Goal: Use online tool/utility: Utilize a website feature to perform a specific function

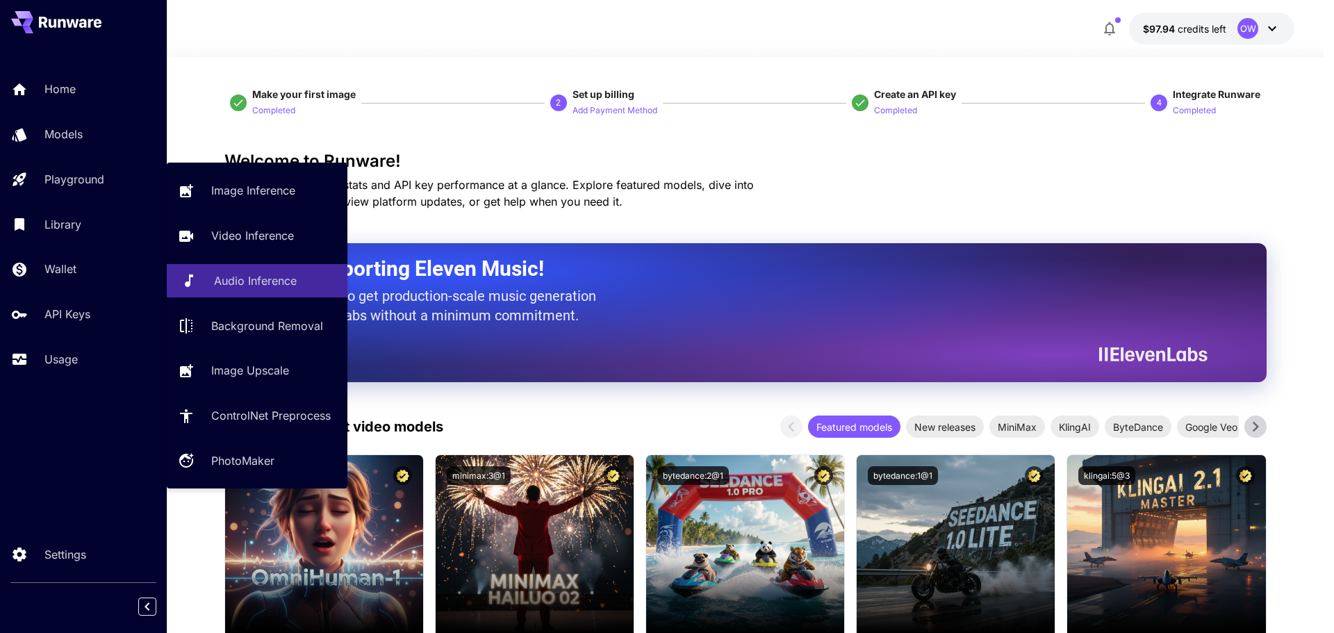
click at [275, 274] on p "Audio Inference" at bounding box center [255, 280] width 83 height 17
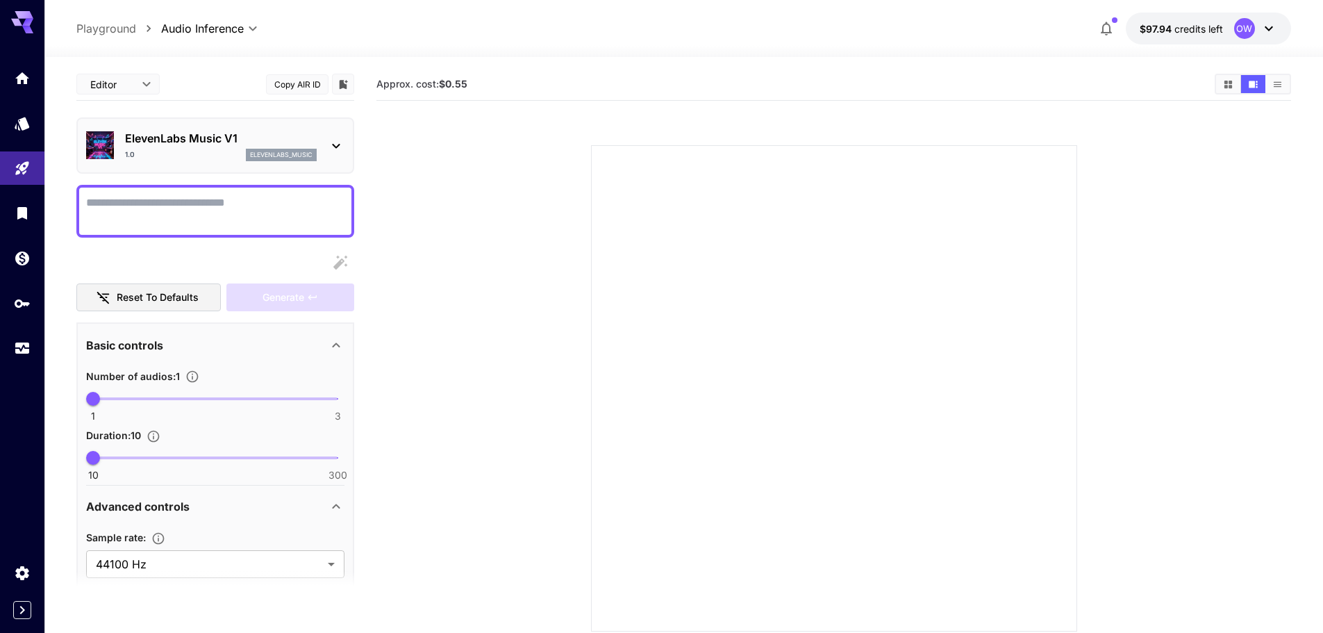
paste textarea "**********"
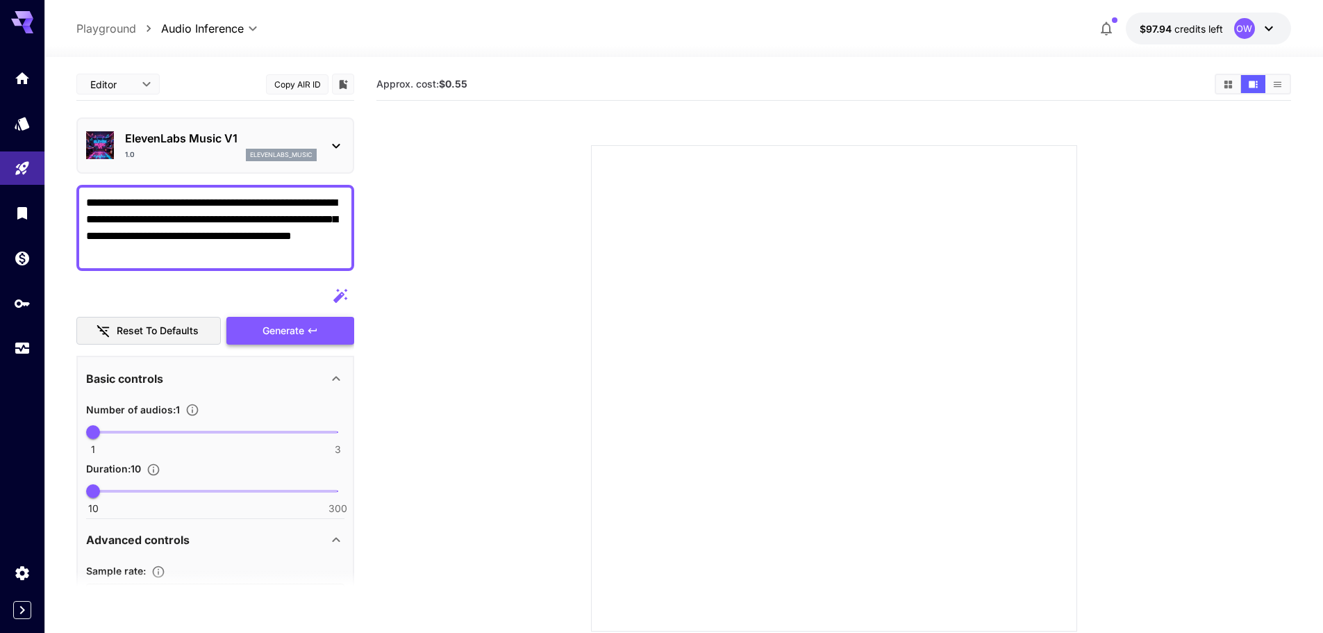
type textarea "**********"
click at [330, 329] on div "Generate" at bounding box center [290, 331] width 128 height 28
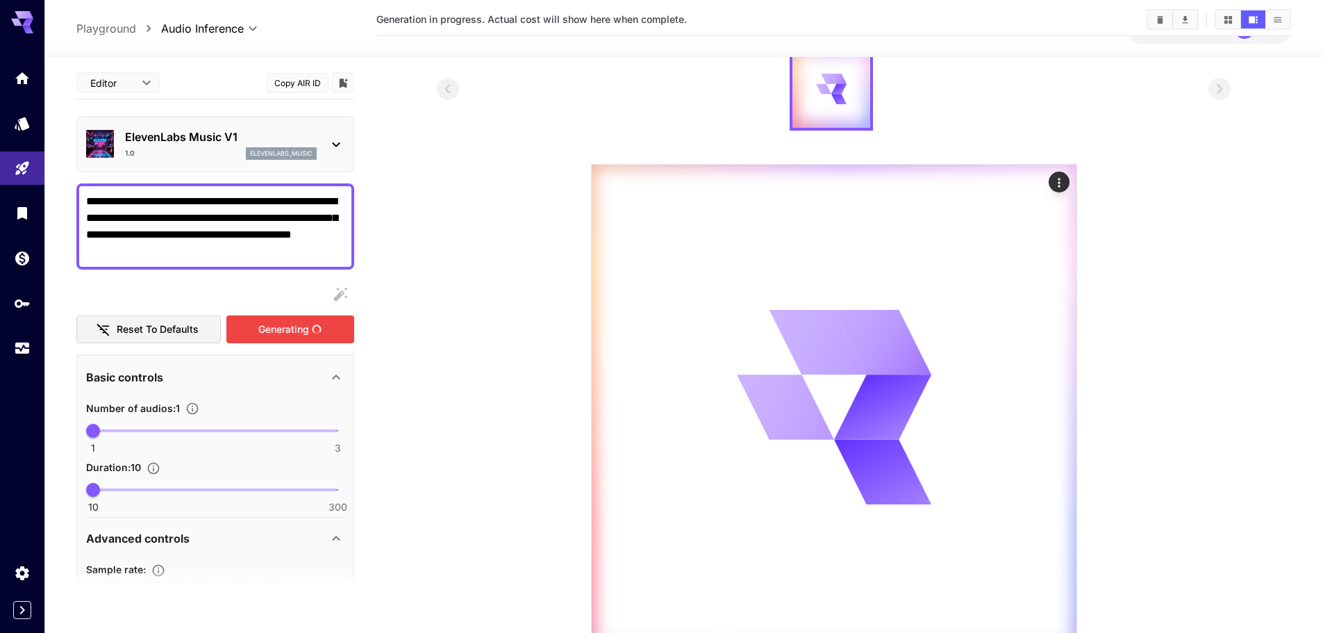
scroll to position [124, 0]
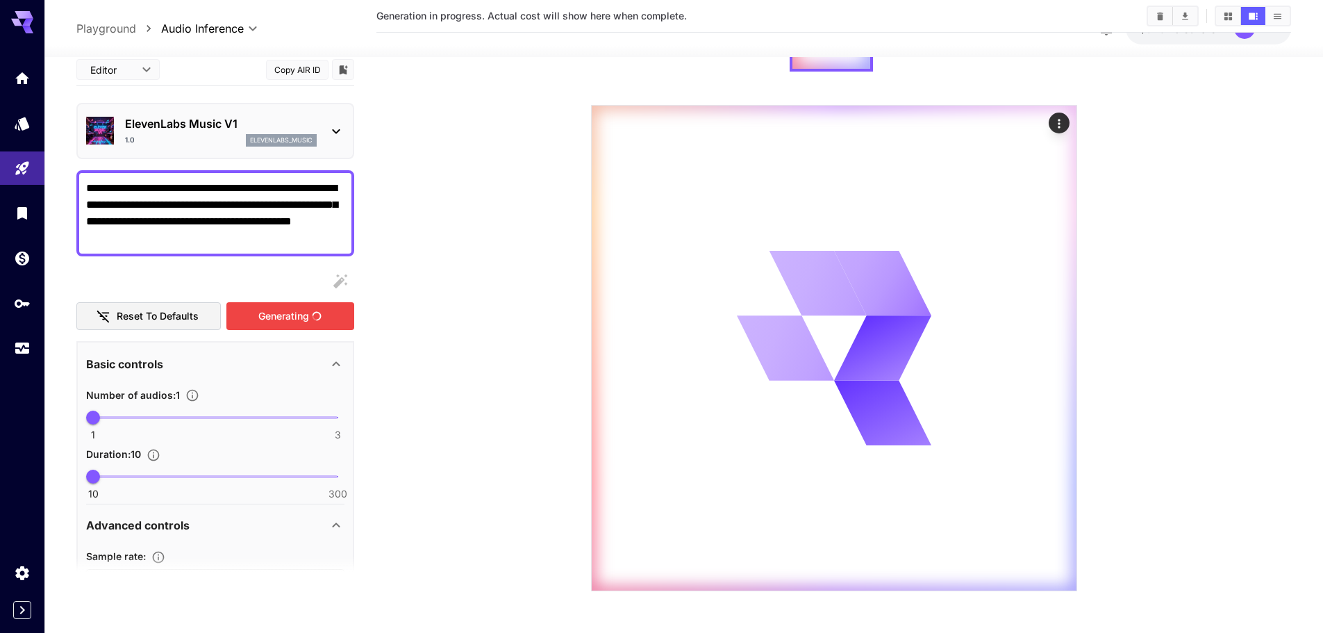
click at [420, 276] on section at bounding box center [833, 289] width 915 height 603
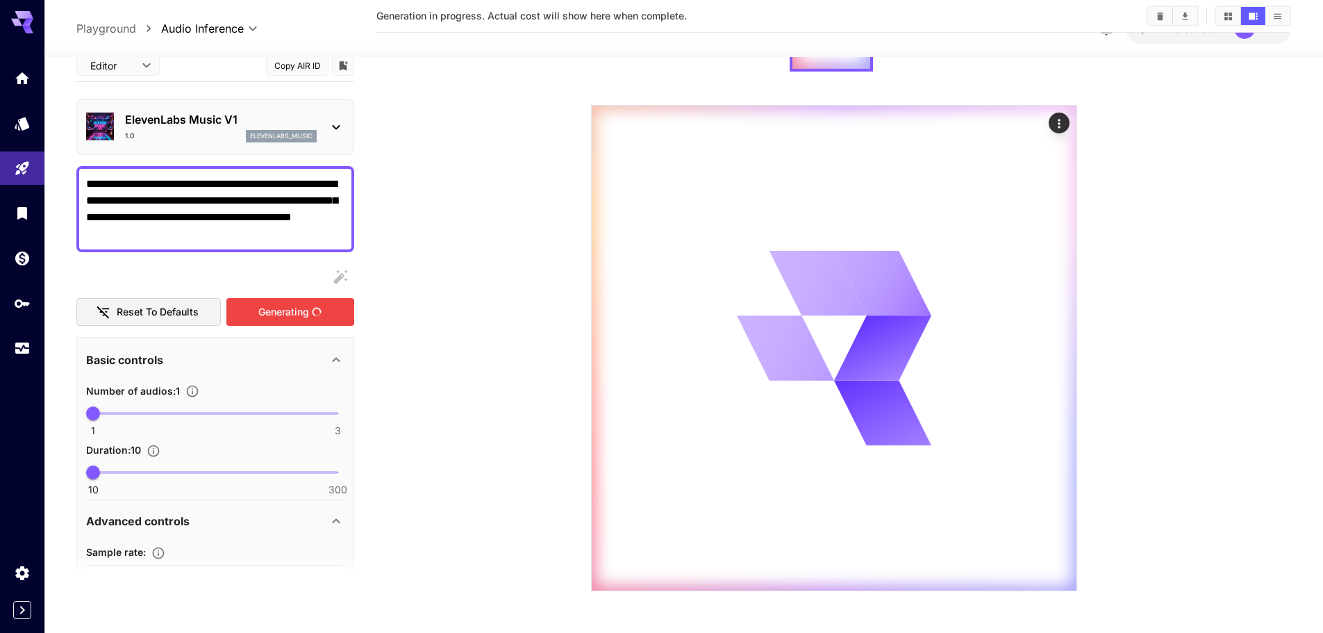
scroll to position [0, 0]
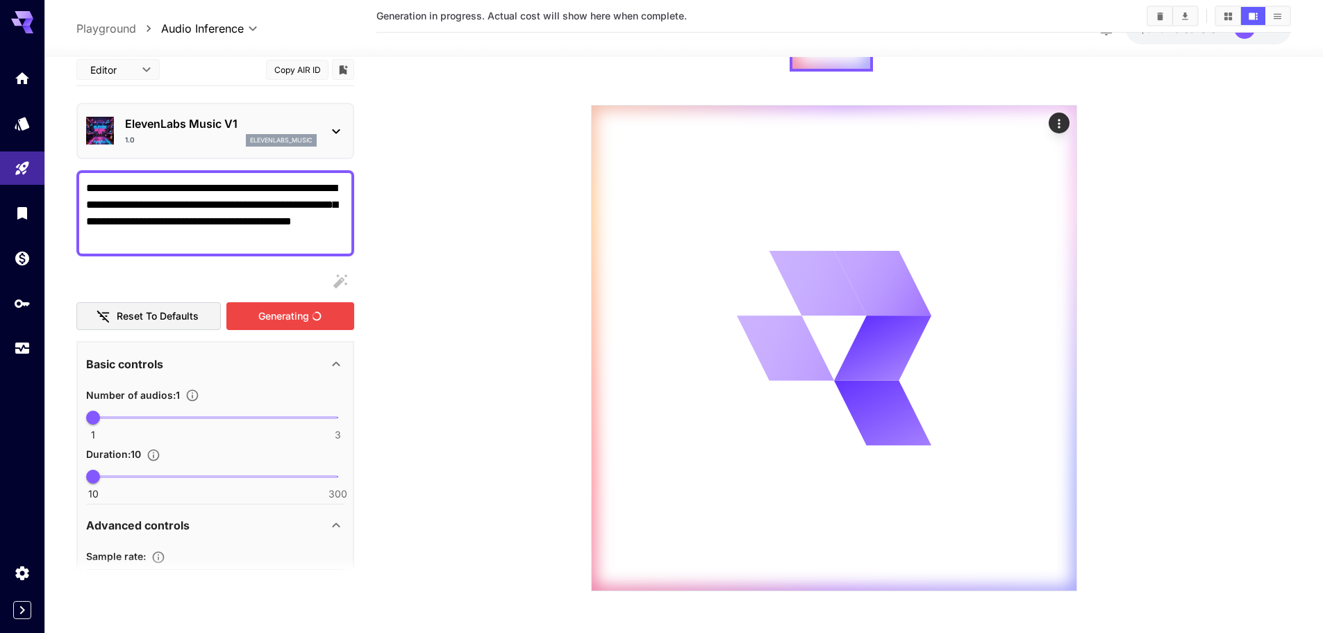
click at [265, 136] on p "elevenlabs_music" at bounding box center [281, 140] width 63 height 10
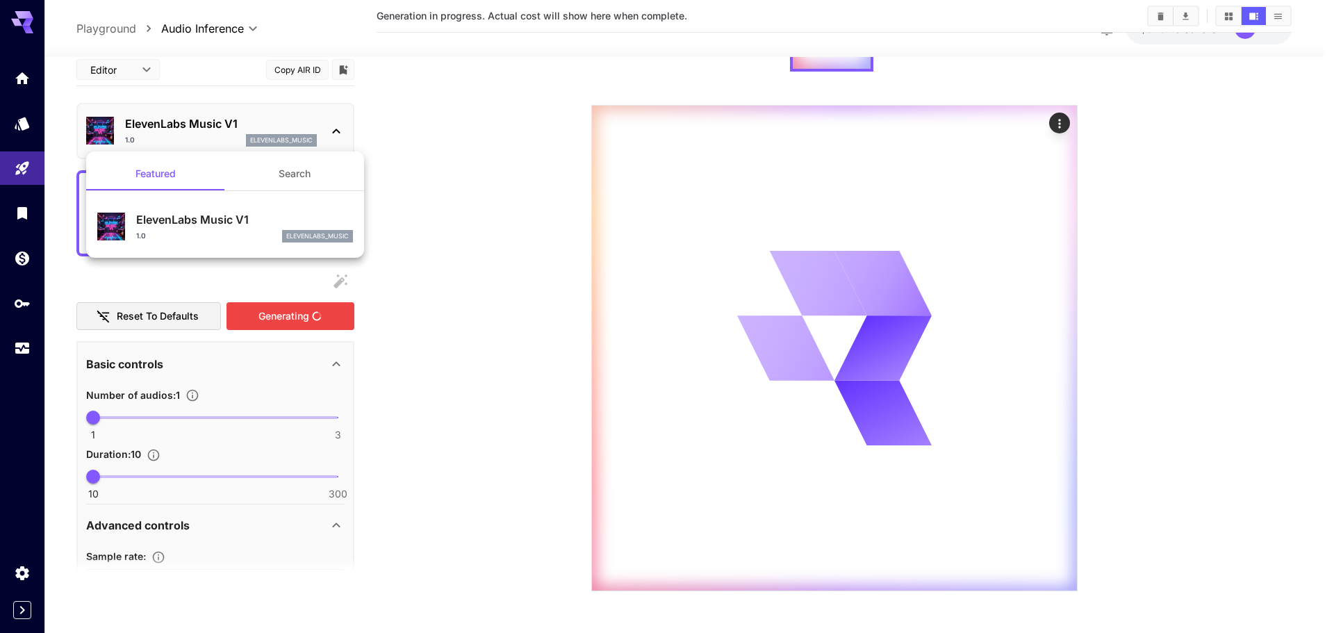
click at [442, 169] on div at bounding box center [667, 316] width 1334 height 633
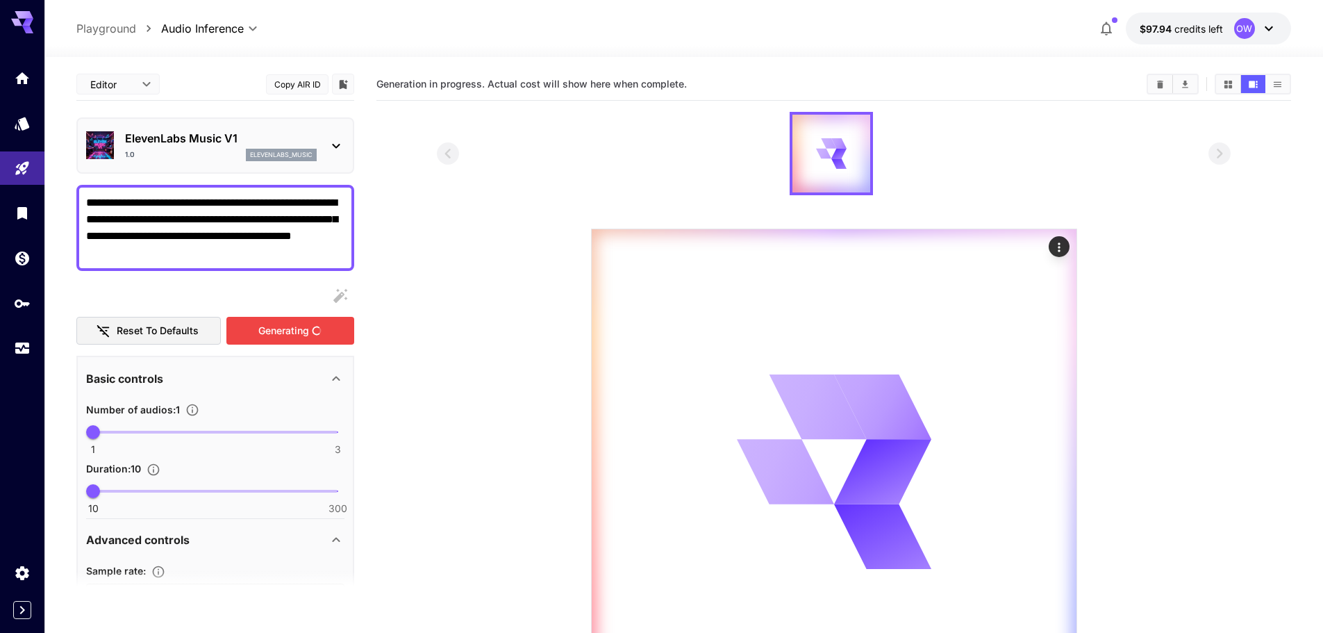
click at [591, 88] on span "Generation in progress. Actual cost will show here when complete." at bounding box center [531, 84] width 310 height 12
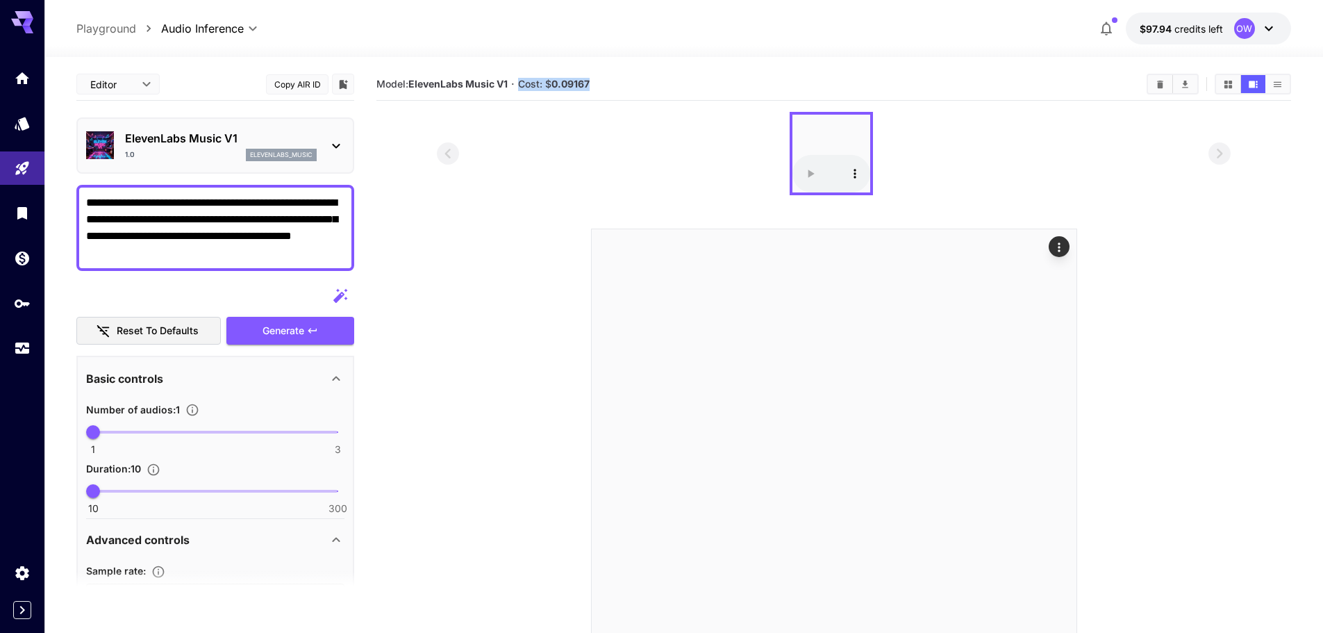
click at [758, 79] on section "Model: ElevenLabs Music V1 · Cost: $ 0.09167" at bounding box center [755, 84] width 759 height 17
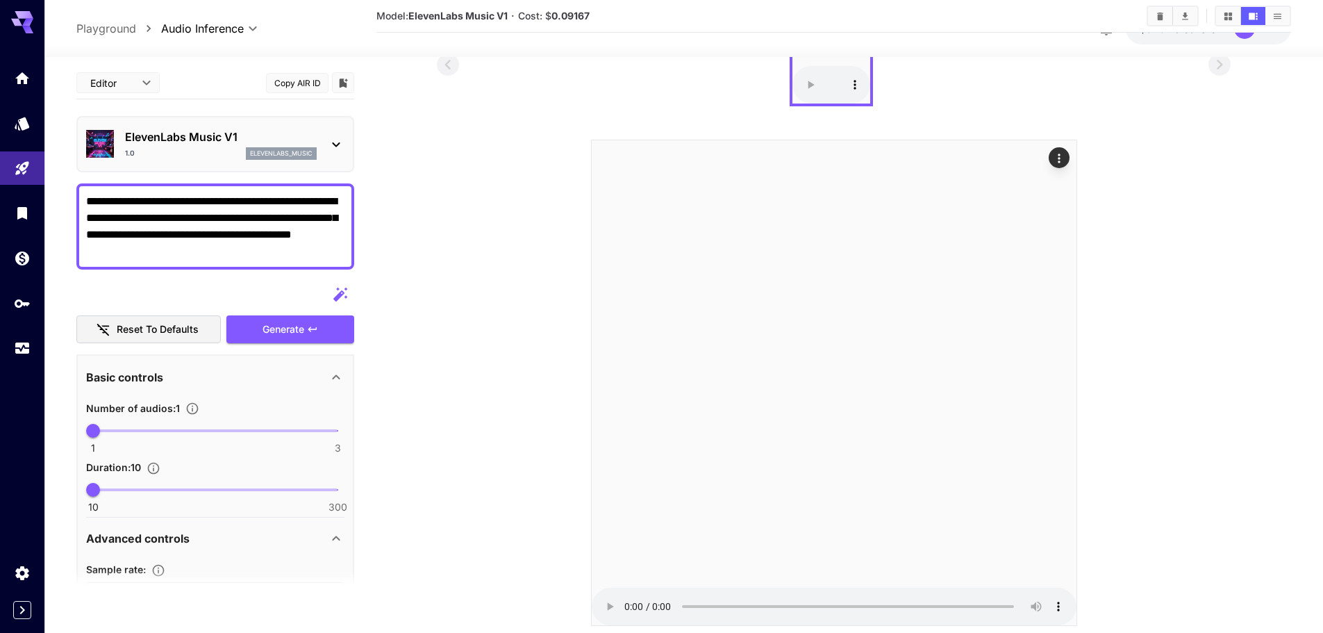
scroll to position [124, 0]
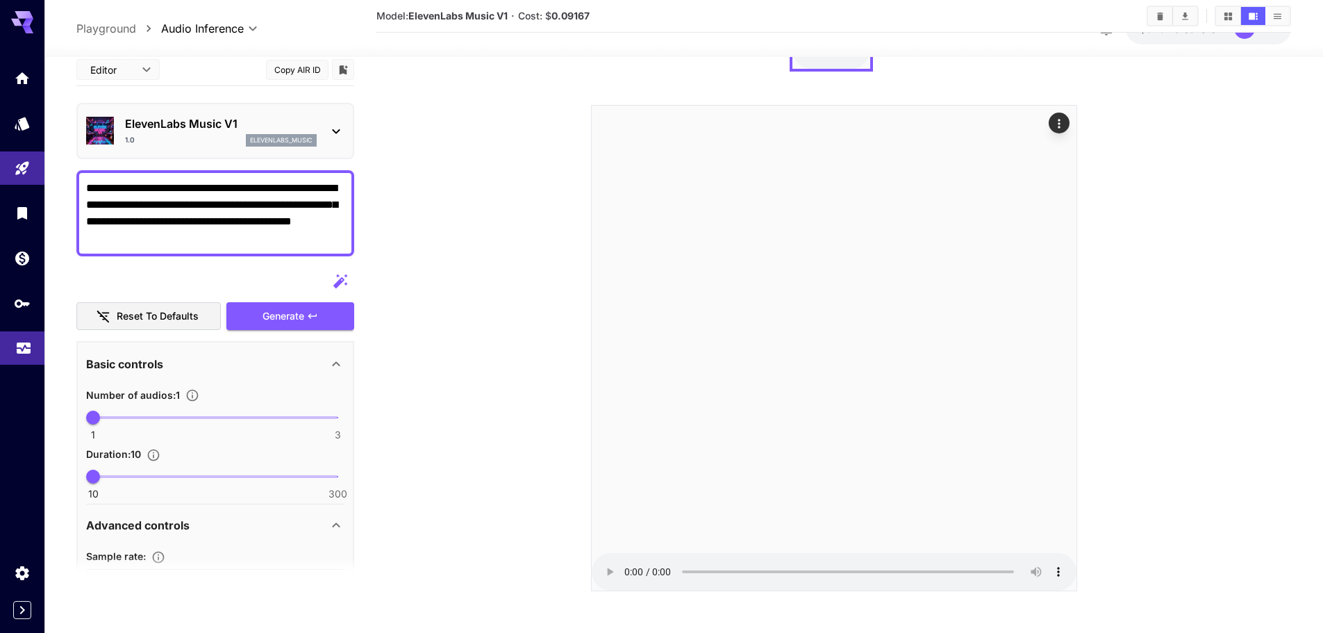
click at [25, 354] on link at bounding box center [22, 348] width 44 height 34
